Goal: Information Seeking & Learning: Learn about a topic

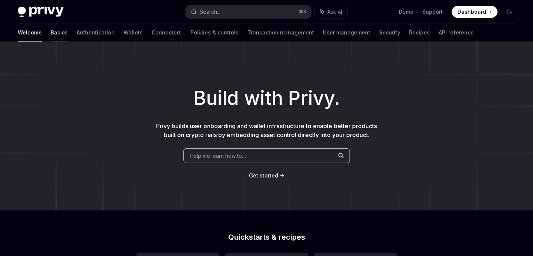
click at [51, 35] on link "Basics" at bounding box center [59, 33] width 17 height 18
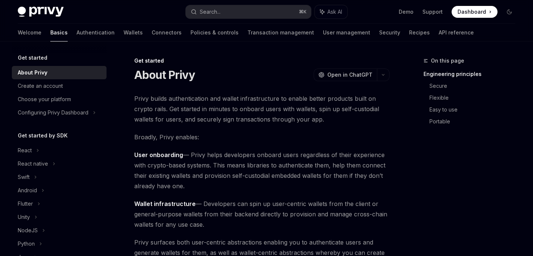
click at [55, 74] on div "About Privy" at bounding box center [60, 72] width 84 height 9
click at [77, 30] on link "Authentication" at bounding box center [96, 33] width 38 height 18
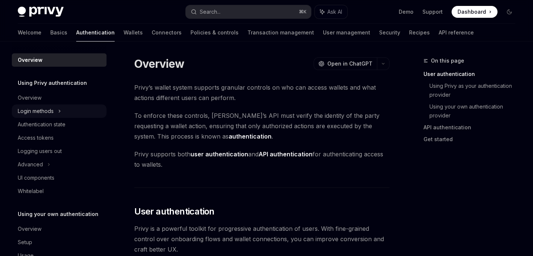
click at [49, 112] on div "Login methods" at bounding box center [36, 111] width 36 height 9
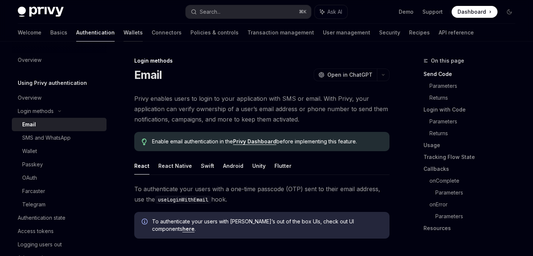
click at [124, 34] on link "Wallets" at bounding box center [133, 33] width 19 height 18
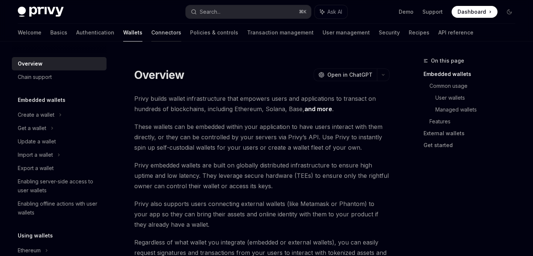
click at [151, 33] on link "Connectors" at bounding box center [166, 33] width 30 height 18
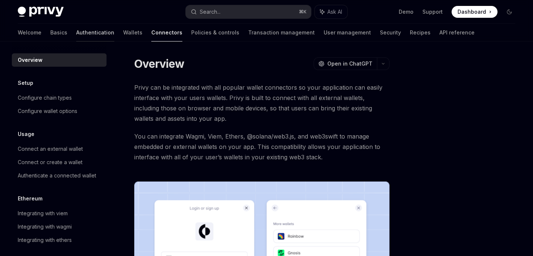
click at [78, 34] on link "Authentication" at bounding box center [95, 33] width 38 height 18
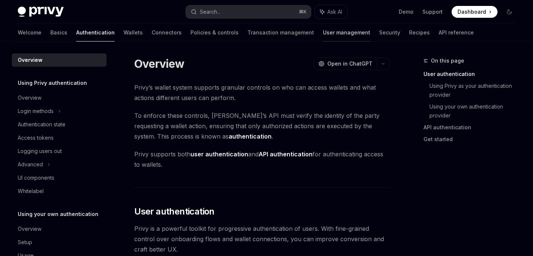
click at [323, 30] on link "User management" at bounding box center [346, 33] width 47 height 18
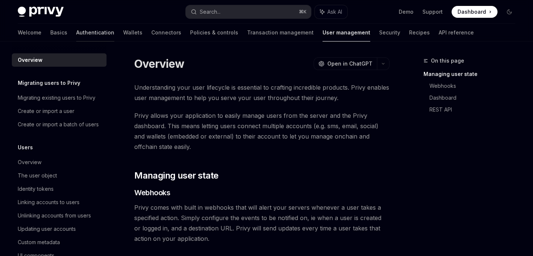
click at [76, 37] on link "Authentication" at bounding box center [95, 33] width 38 height 18
type textarea "*"
